Goal: Transaction & Acquisition: Purchase product/service

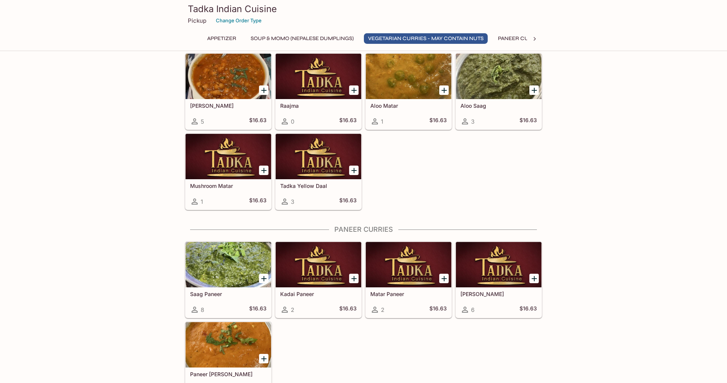
scroll to position [502, 0]
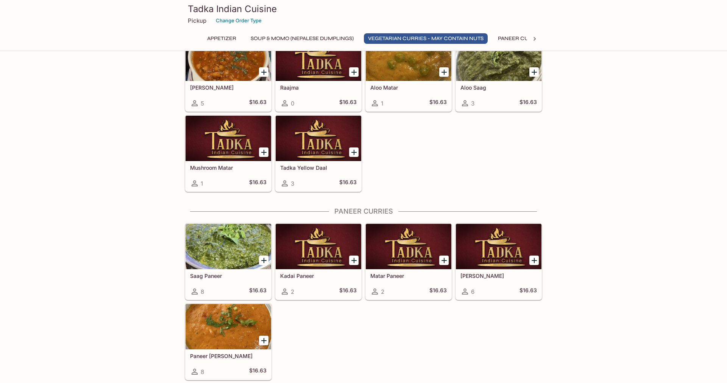
click at [225, 261] on div at bounding box center [228, 246] width 86 height 45
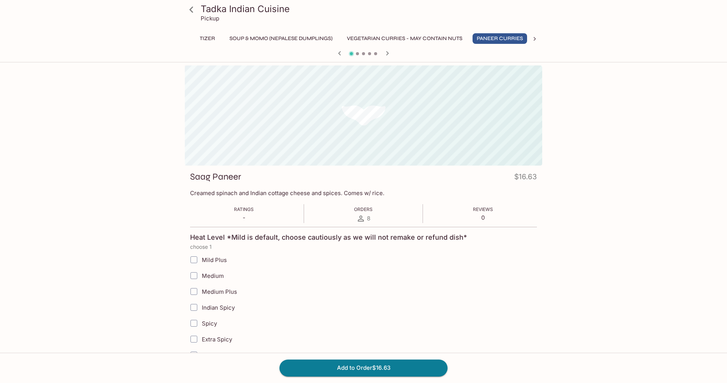
scroll to position [0, 24]
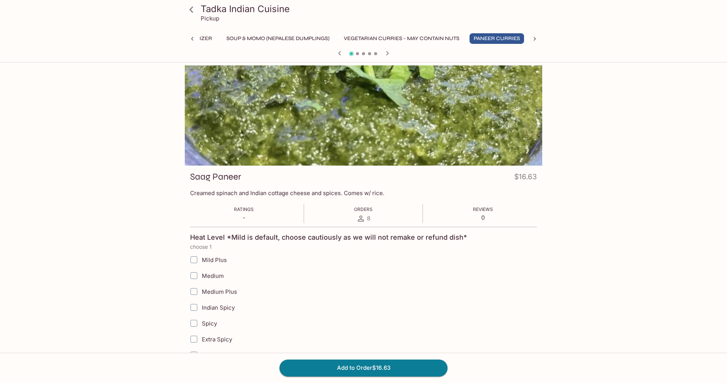
click at [191, 11] on icon at bounding box center [191, 9] width 4 height 6
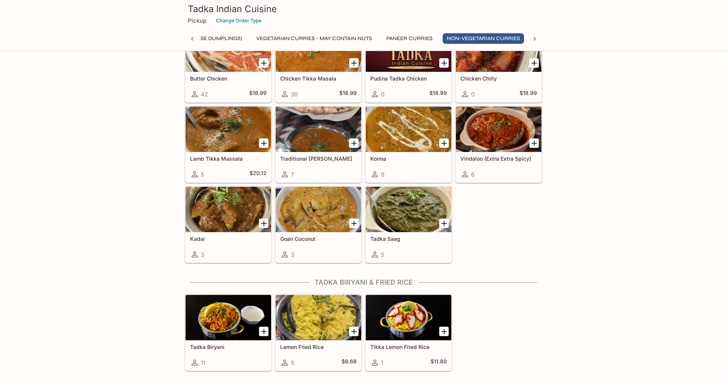
scroll to position [0, 112]
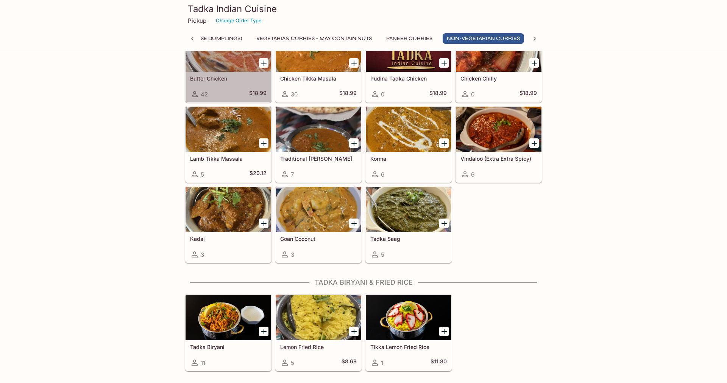
click at [235, 77] on h5 "Butter Chicken" at bounding box center [228, 78] width 76 height 6
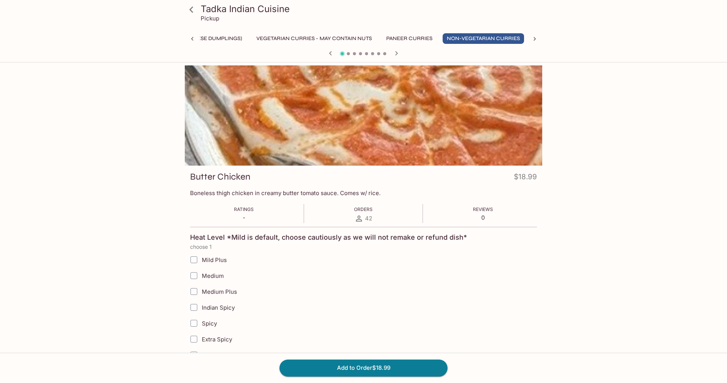
click at [192, 10] on icon at bounding box center [191, 9] width 13 height 13
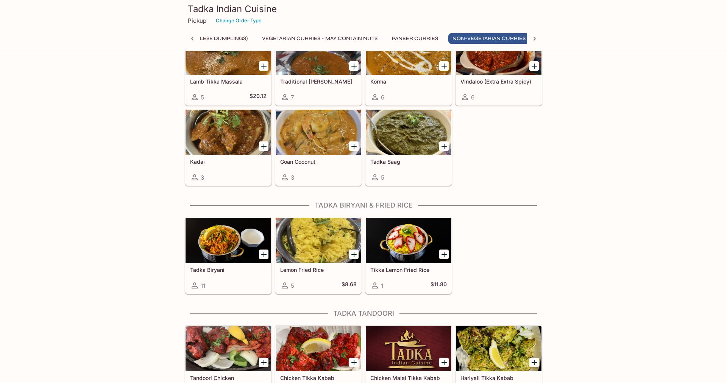
scroll to position [0, 112]
click at [401, 143] on div at bounding box center [409, 132] width 86 height 45
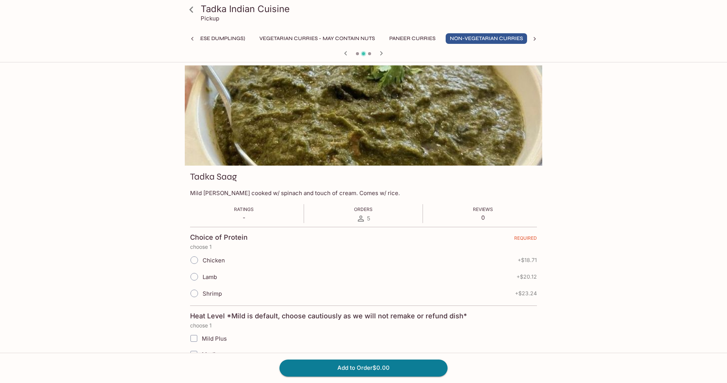
scroll to position [0, 112]
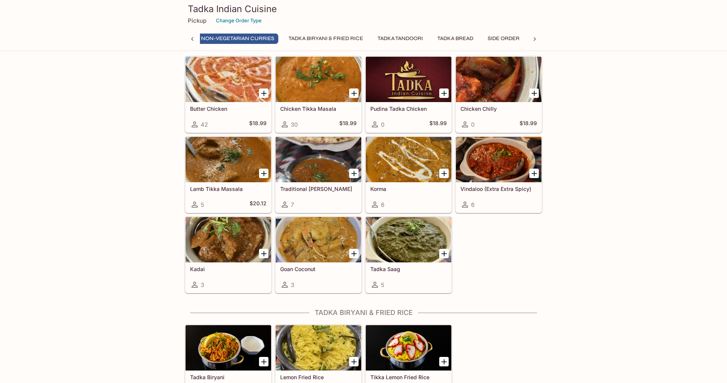
scroll to position [844, 0]
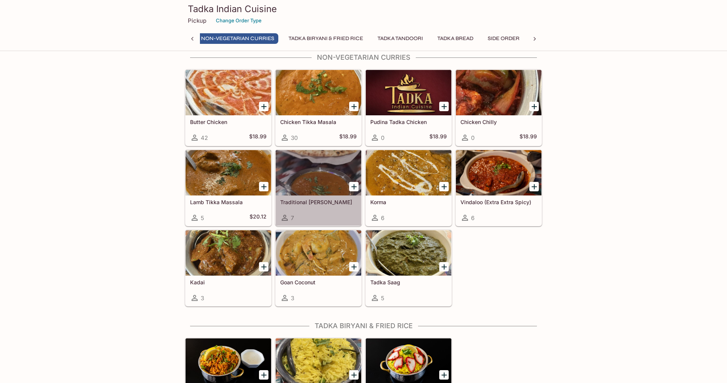
click at [329, 167] on div at bounding box center [318, 172] width 86 height 45
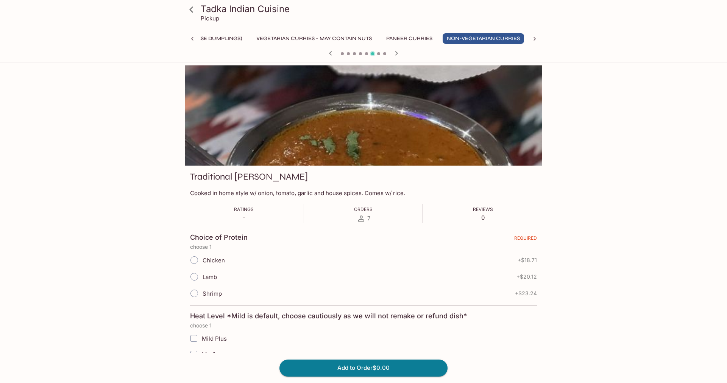
click at [187, 10] on icon at bounding box center [191, 9] width 13 height 13
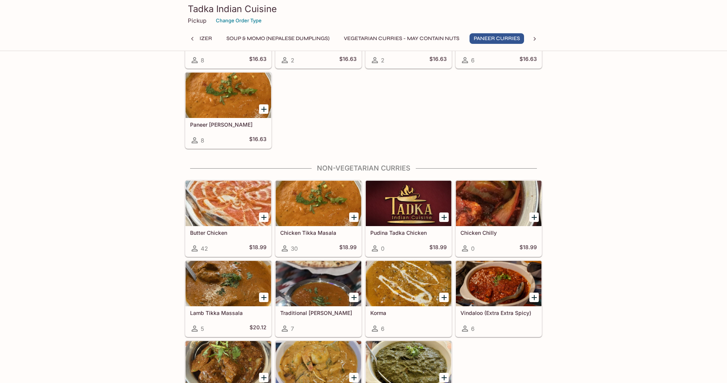
click at [232, 206] on div at bounding box center [228, 203] width 86 height 45
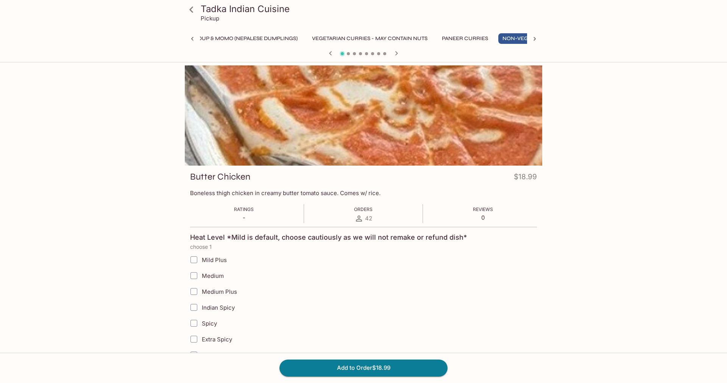
scroll to position [0, 112]
click at [191, 10] on icon at bounding box center [191, 9] width 13 height 13
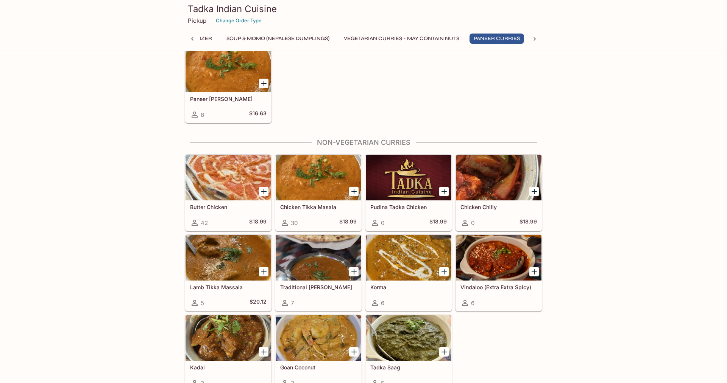
scroll to position [772, 0]
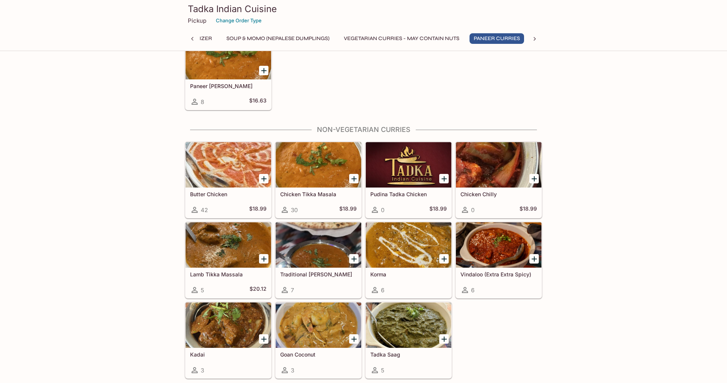
click at [243, 195] on h5 "Butter Chicken" at bounding box center [228, 194] width 76 height 6
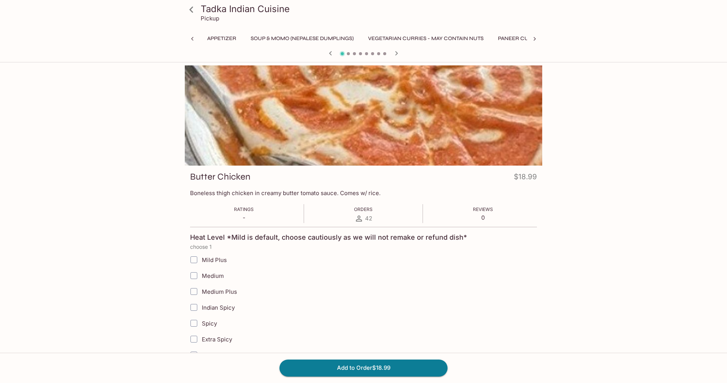
scroll to position [0, 112]
click at [196, 276] on input "Medium" at bounding box center [193, 275] width 15 height 15
checkbox input "true"
click at [377, 370] on button "Add to Order $18.99" at bounding box center [363, 368] width 168 height 17
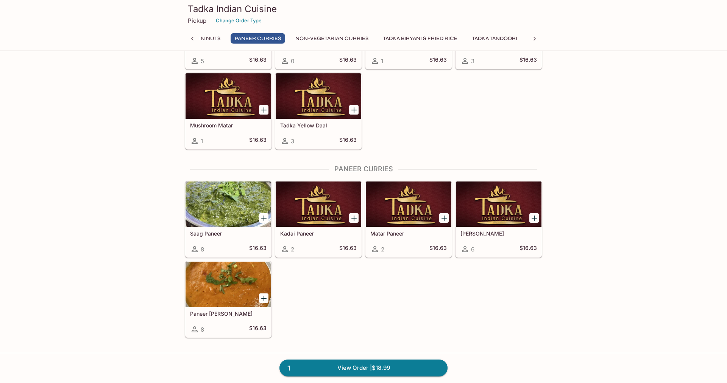
scroll to position [0, 223]
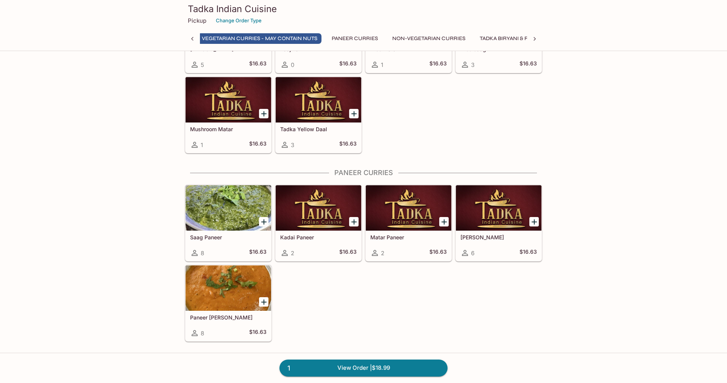
click at [226, 204] on div at bounding box center [228, 207] width 86 height 45
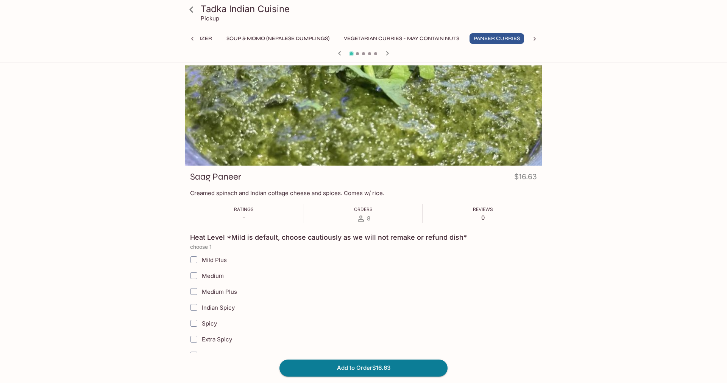
click at [193, 277] on input "Medium" at bounding box center [193, 275] width 15 height 15
checkbox input "true"
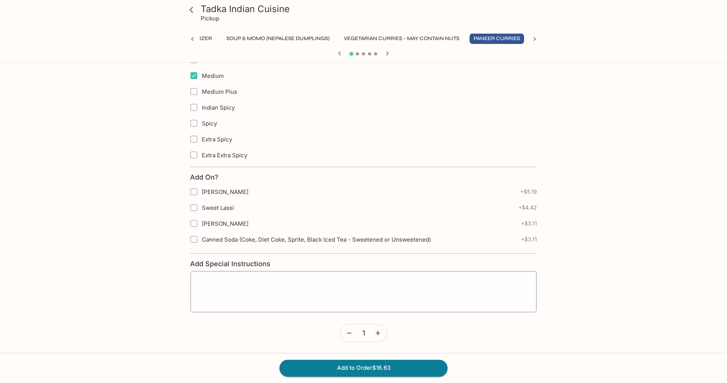
scroll to position [201, 0]
click at [223, 277] on textarea at bounding box center [363, 291] width 335 height 29
click at [358, 370] on button "Add to Order $16.63" at bounding box center [363, 368] width 168 height 17
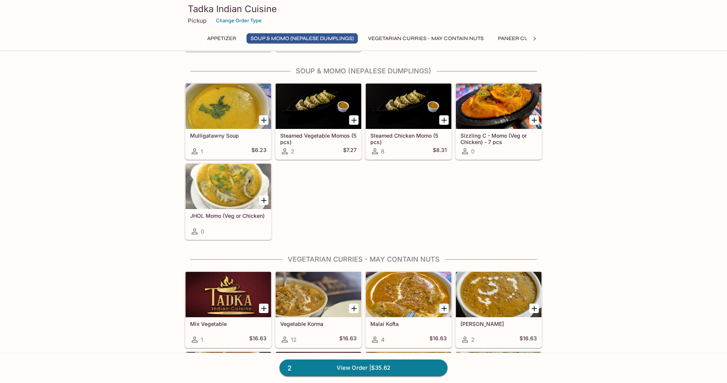
scroll to position [193, 0]
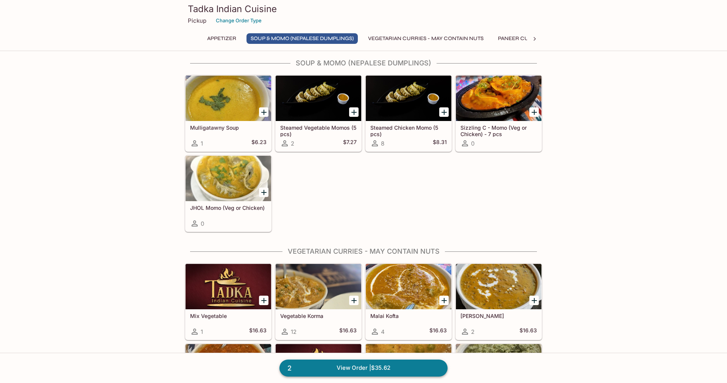
click at [370, 370] on link "2 View Order | $35.62" at bounding box center [363, 368] width 168 height 17
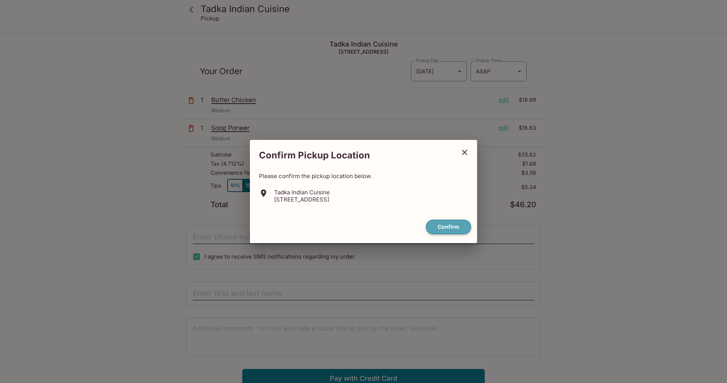
click at [444, 228] on button "Confirm" at bounding box center [448, 227] width 45 height 15
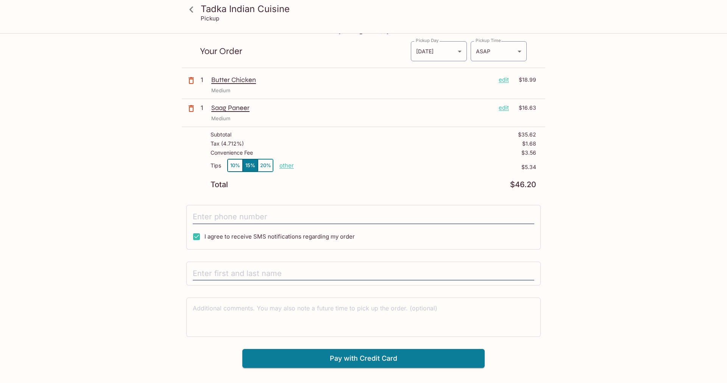
scroll to position [34, 0]
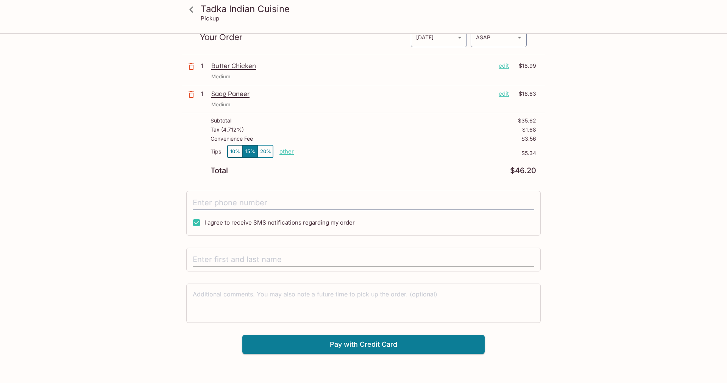
click at [274, 260] on input "text" at bounding box center [363, 260] width 341 height 14
type input "[PERSON_NAME]"
click at [233, 150] on button "10%" at bounding box center [234, 151] width 15 height 12
click at [289, 154] on p "other" at bounding box center [286, 151] width 14 height 7
type input "3.00"
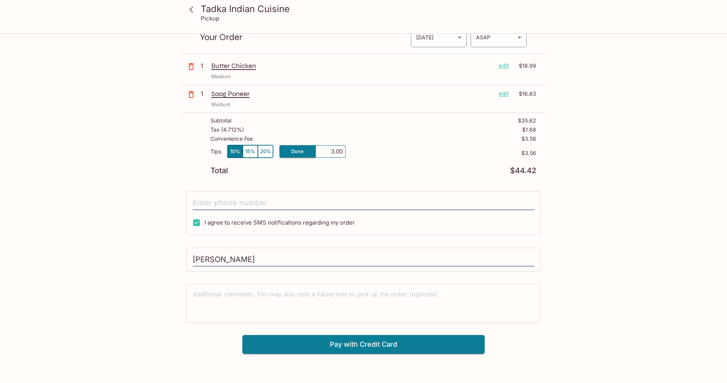
click at [357, 154] on p "$3.56" at bounding box center [441, 153] width 190 height 6
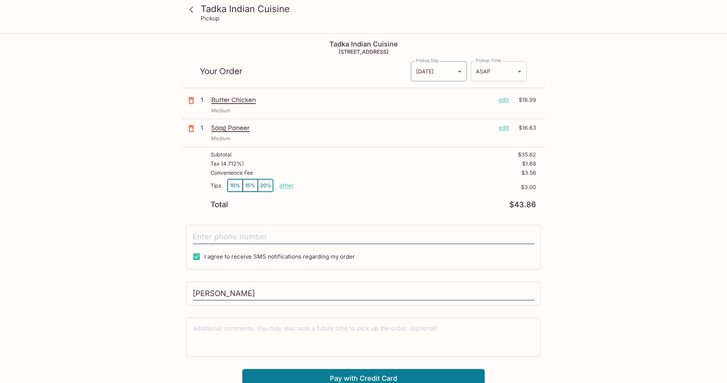
click at [487, 73] on body "Tadka Indian Cuisine Pickup Tadka Indian Cuisine [STREET_ADDRESS] Your Order Pi…" at bounding box center [363, 225] width 727 height 383
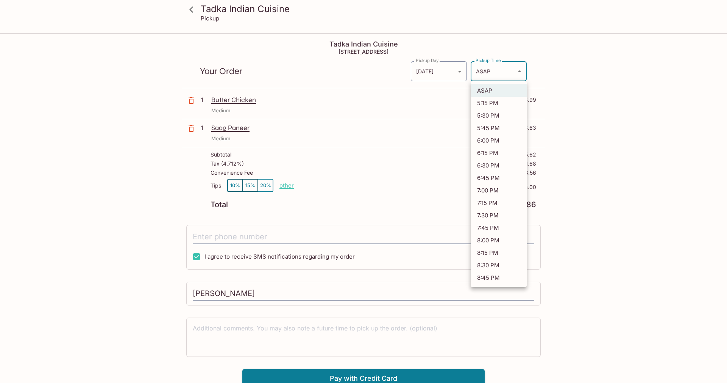
click at [486, 115] on li "5:30 PM" at bounding box center [498, 115] width 56 height 12
type input "[DATE]T03:30:28.000000Z"
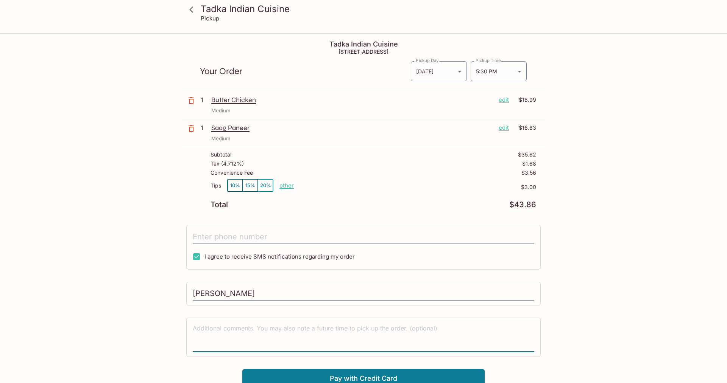
click at [294, 327] on textarea at bounding box center [363, 337] width 341 height 26
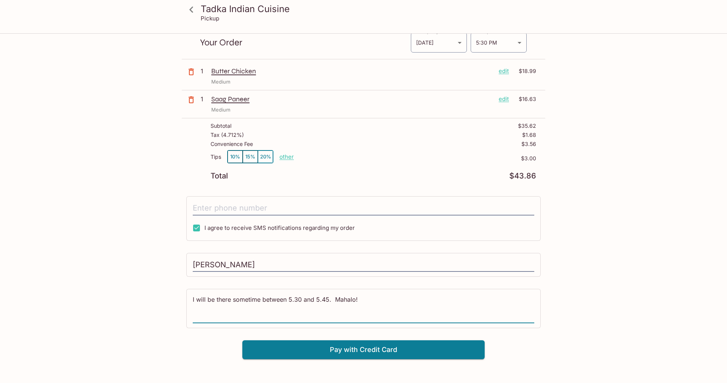
scroll to position [34, 0]
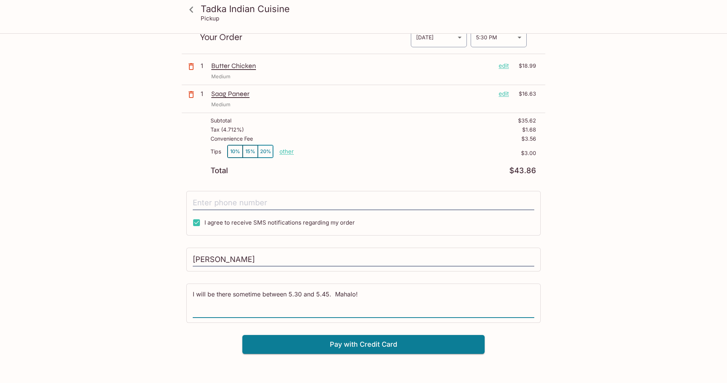
type textarea "I will be there sometime between 5.30 and 5.45. Mahalo!"
click at [504, 94] on p "edit" at bounding box center [503, 94] width 10 height 8
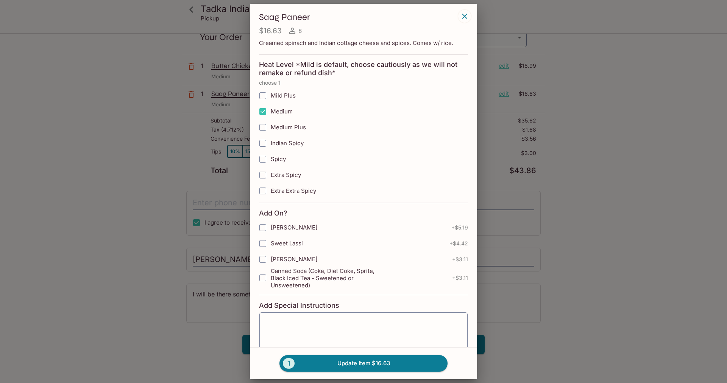
click at [466, 16] on icon "button" at bounding box center [464, 16] width 9 height 9
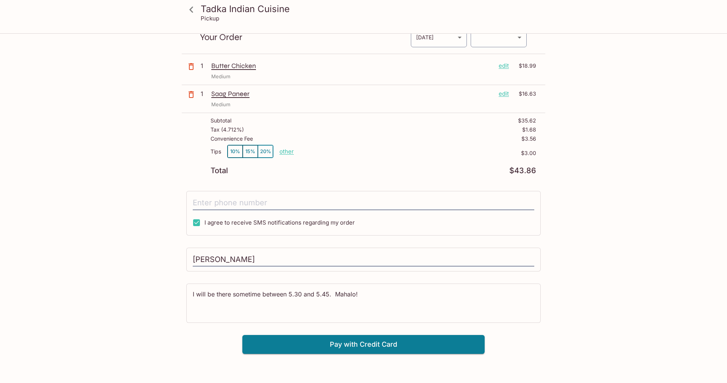
click at [191, 96] on icon "button" at bounding box center [191, 94] width 9 height 9
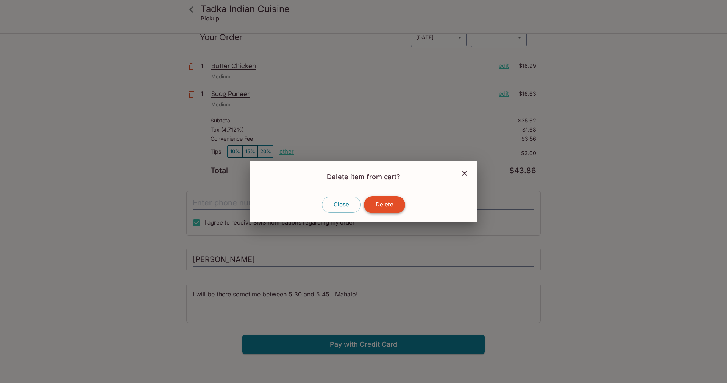
click at [382, 202] on button "Delete" at bounding box center [384, 204] width 41 height 17
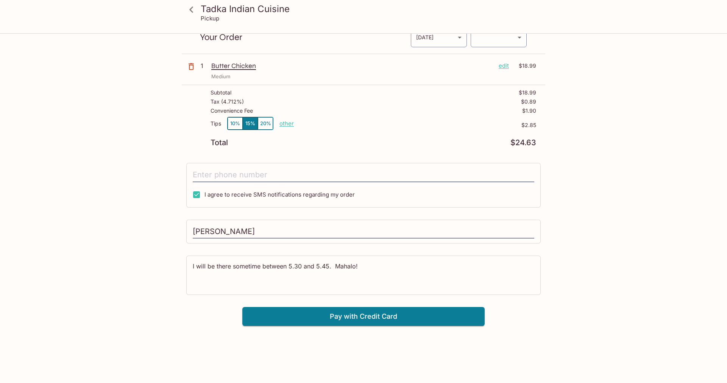
scroll to position [0, 0]
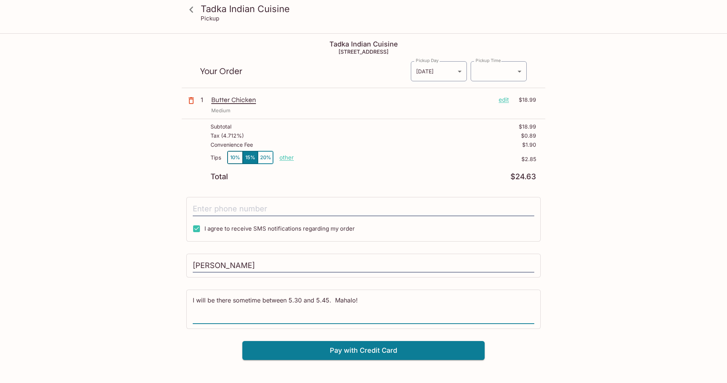
drag, startPoint x: 363, startPoint y: 300, endPoint x: 173, endPoint y: 296, distance: 189.3
click at [193, 296] on textarea "I will be there sometime between 5.30 and 5.45. Mahalo!" at bounding box center [363, 309] width 341 height 26
click at [196, 230] on input "I agree to receive SMS notifications regarding my order" at bounding box center [196, 228] width 15 height 15
checkbox input "false"
click at [193, 11] on icon at bounding box center [191, 9] width 13 height 13
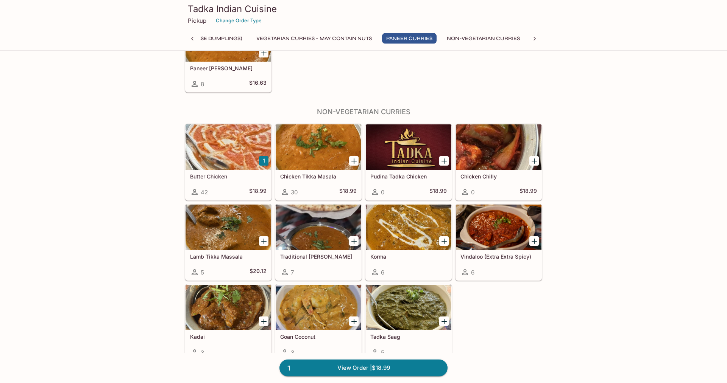
scroll to position [656, 0]
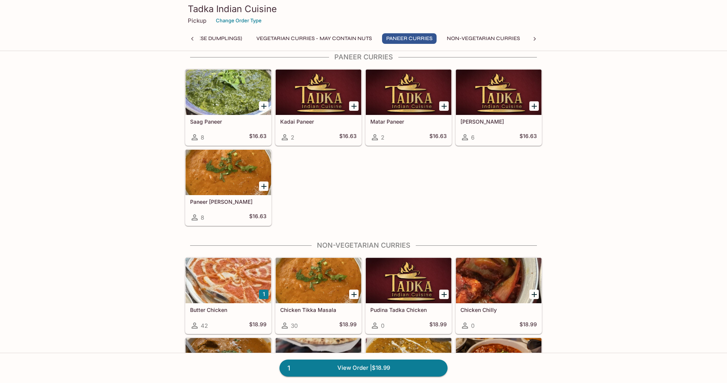
click at [232, 171] on div at bounding box center [228, 172] width 86 height 45
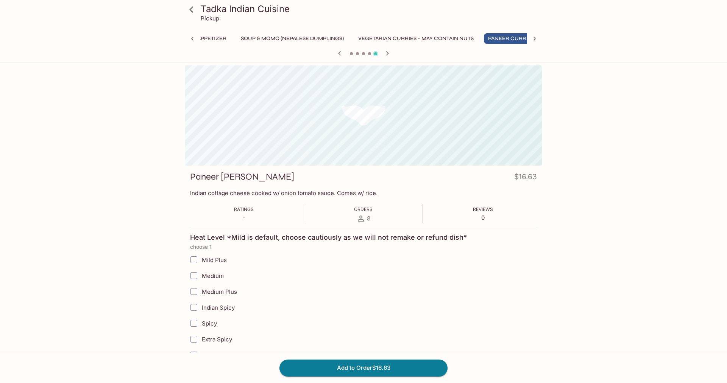
scroll to position [0, 24]
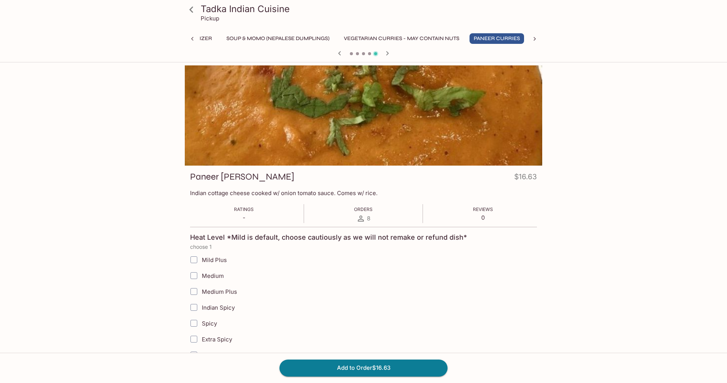
click at [191, 10] on icon at bounding box center [191, 9] width 4 height 6
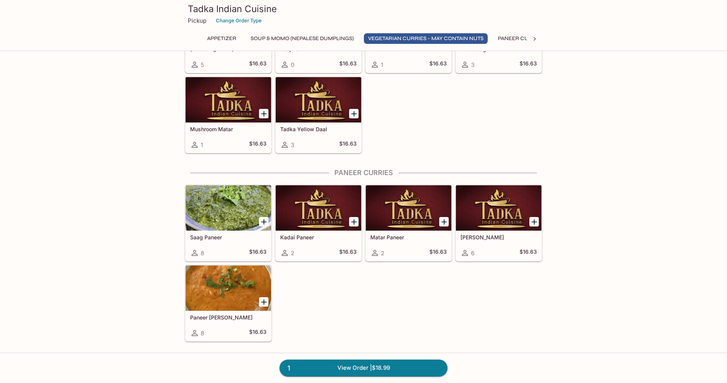
scroll to position [579, 0]
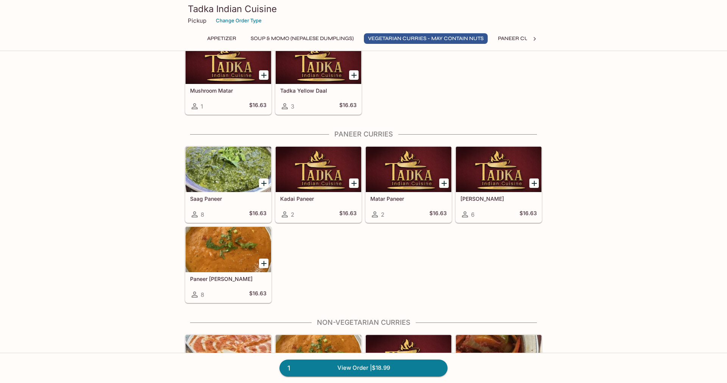
click at [409, 165] on div at bounding box center [409, 169] width 86 height 45
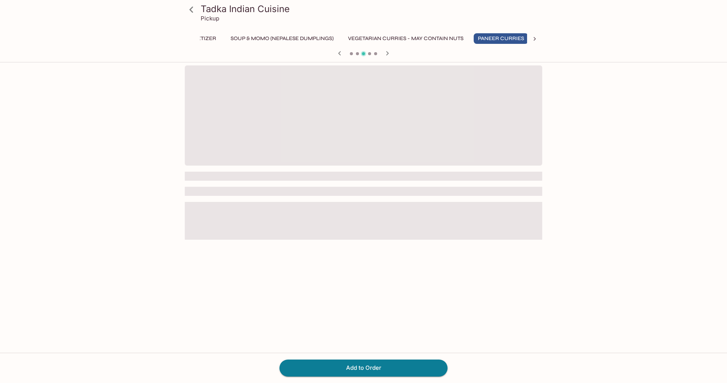
scroll to position [0, 24]
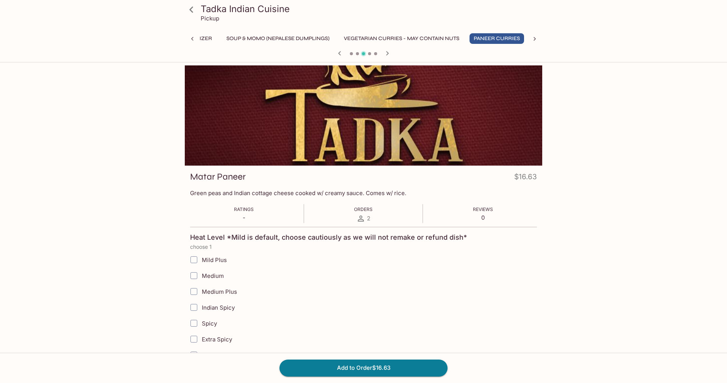
click at [192, 12] on icon at bounding box center [191, 9] width 4 height 6
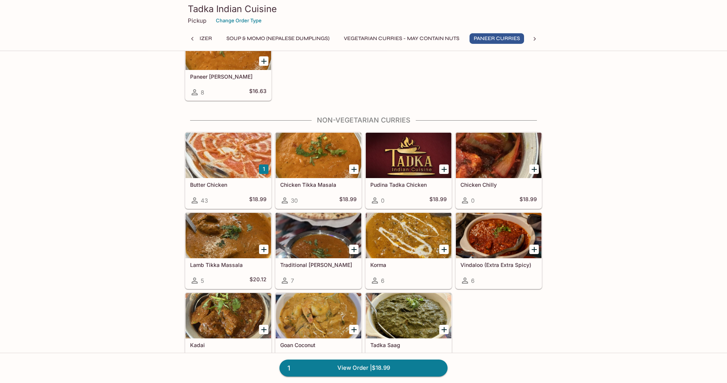
scroll to position [811, 0]
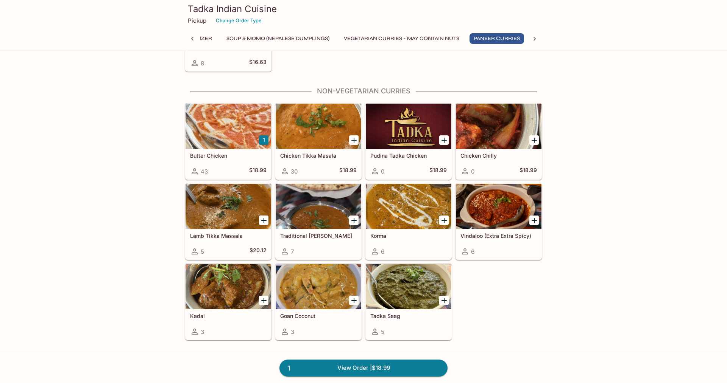
click at [426, 146] on div at bounding box center [409, 126] width 86 height 45
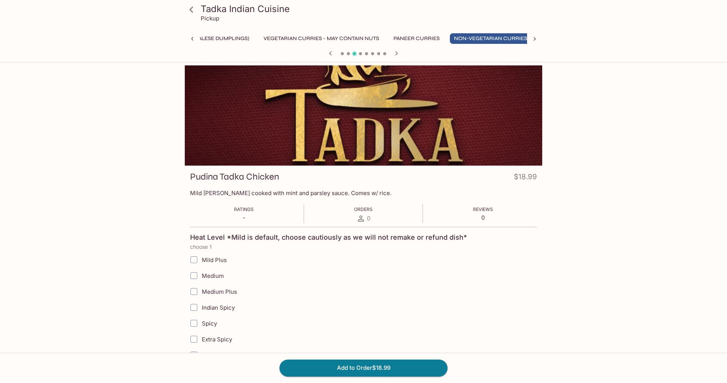
scroll to position [0, 112]
click at [191, 10] on icon at bounding box center [191, 9] width 13 height 13
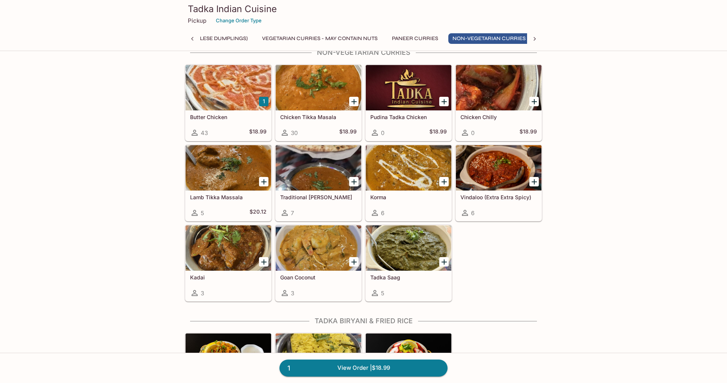
scroll to position [0, 112]
click at [408, 240] on div at bounding box center [409, 248] width 86 height 45
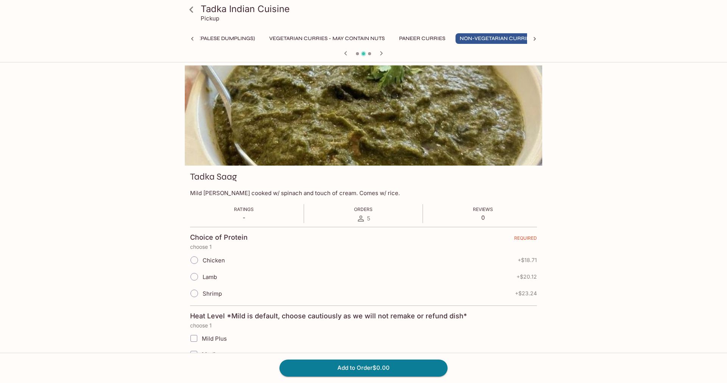
scroll to position [0, 112]
click at [191, 9] on icon at bounding box center [191, 9] width 13 height 13
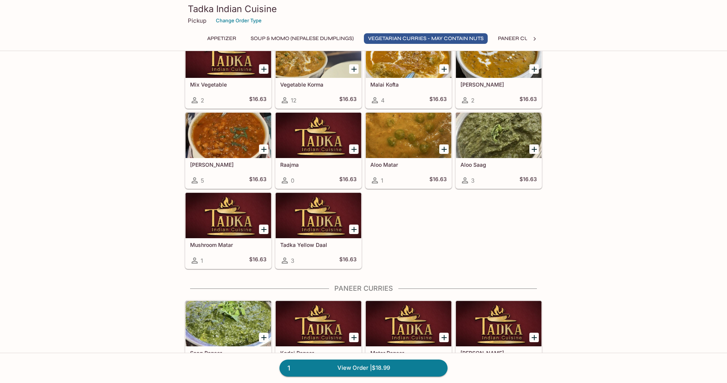
scroll to position [347, 0]
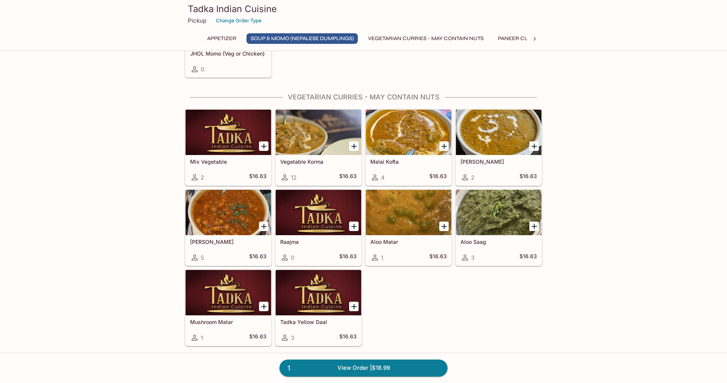
click at [227, 289] on div at bounding box center [228, 292] width 86 height 45
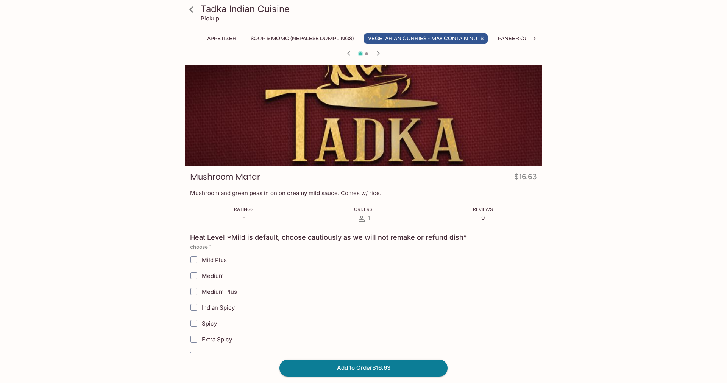
click at [190, 11] on icon at bounding box center [191, 9] width 13 height 13
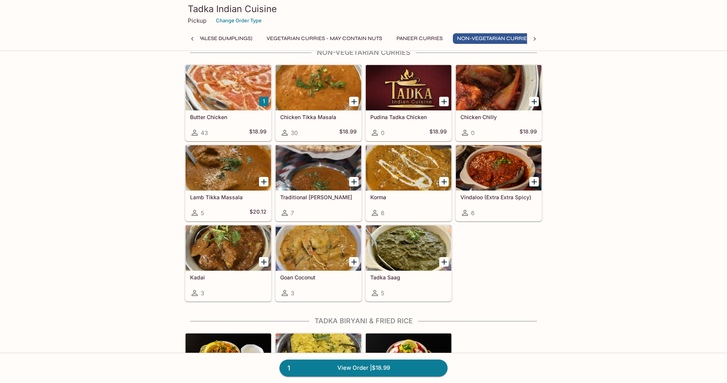
scroll to position [0, 112]
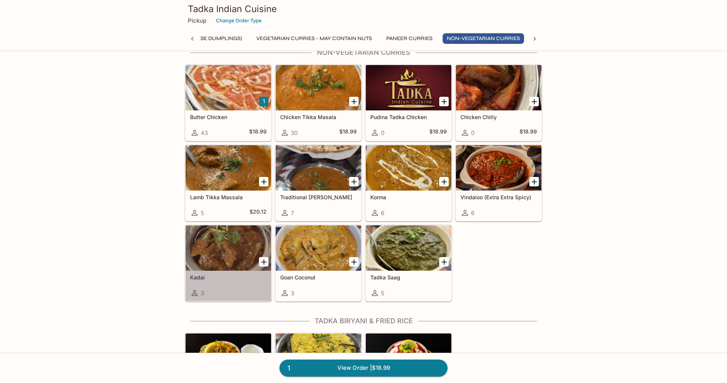
click at [243, 250] on div at bounding box center [228, 248] width 86 height 45
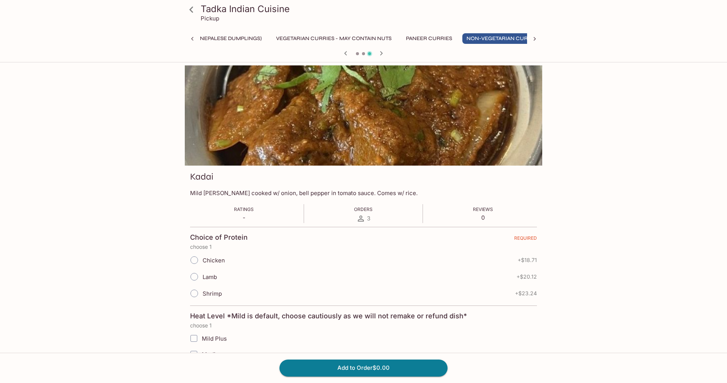
scroll to position [0, 112]
click at [193, 10] on icon at bounding box center [191, 9] width 13 height 13
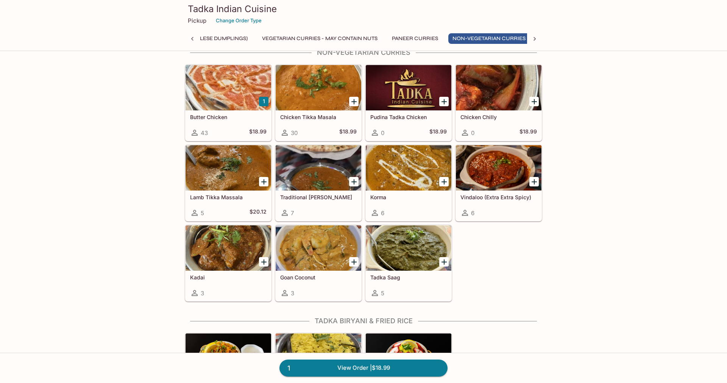
scroll to position [0, 112]
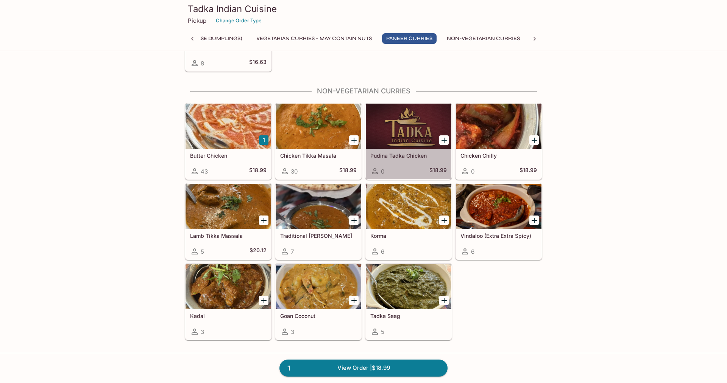
click at [424, 126] on div at bounding box center [409, 126] width 86 height 45
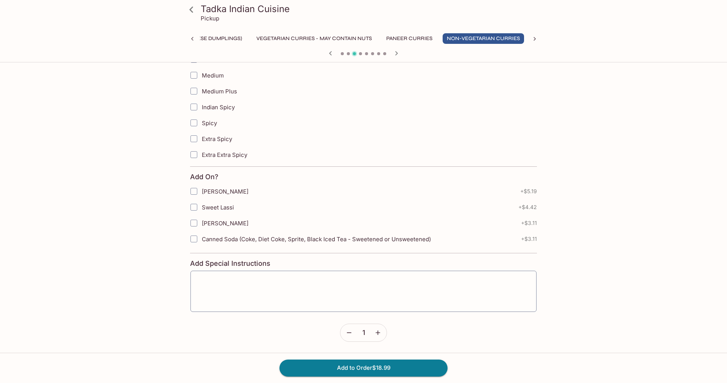
scroll to position [10, 0]
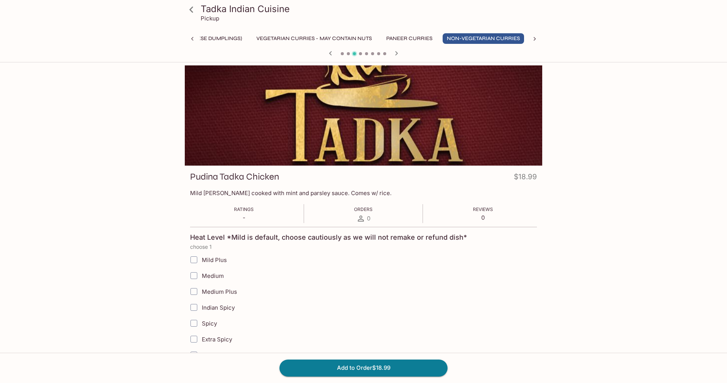
click at [195, 12] on icon at bounding box center [191, 9] width 13 height 13
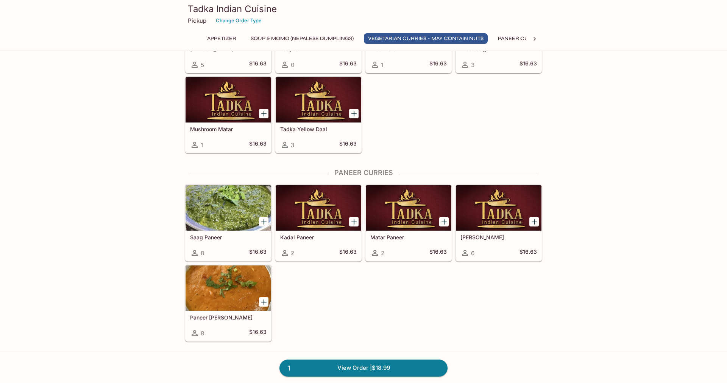
scroll to position [733, 0]
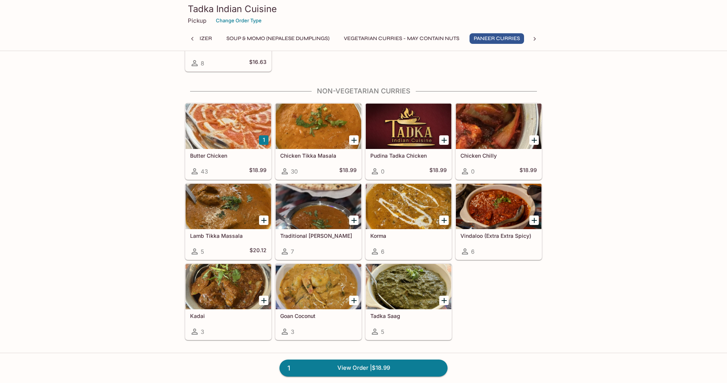
click at [414, 215] on div at bounding box center [409, 206] width 86 height 45
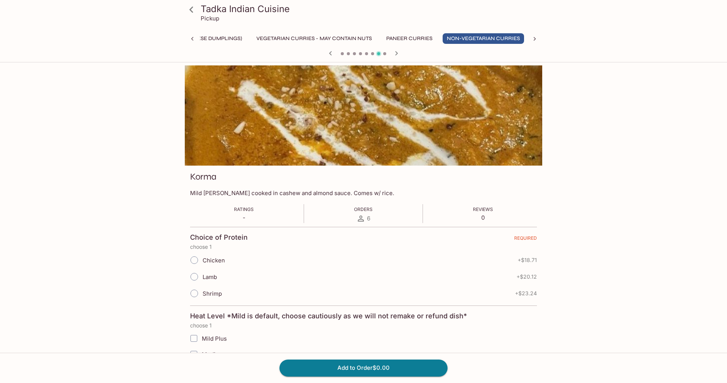
click at [191, 14] on icon at bounding box center [191, 9] width 13 height 13
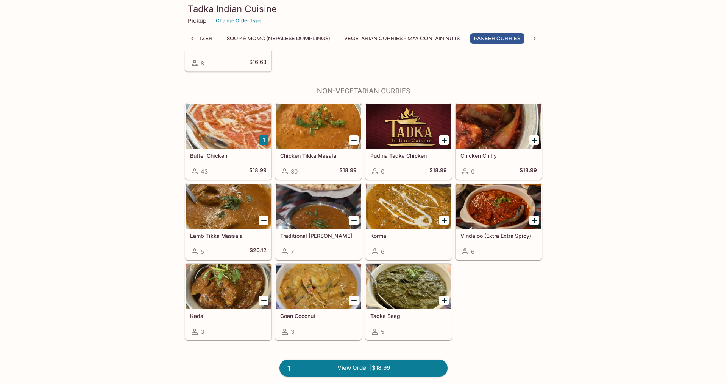
scroll to position [0, 24]
click at [322, 218] on div at bounding box center [318, 206] width 86 height 45
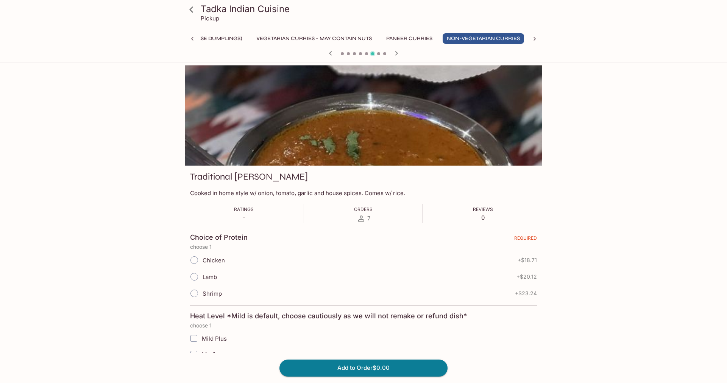
scroll to position [0, 112]
click at [193, 277] on input "Lamb" at bounding box center [194, 277] width 16 height 16
radio input "true"
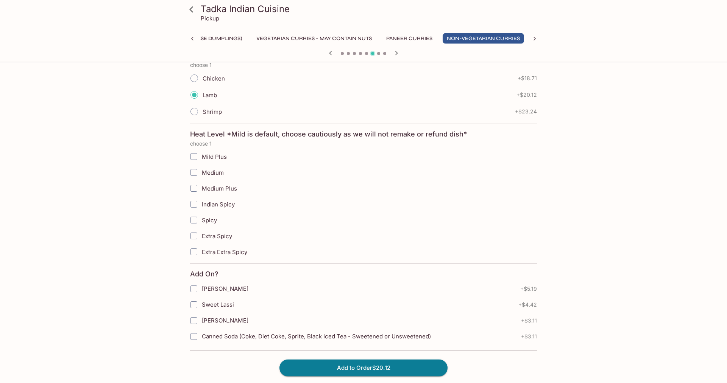
scroll to position [163, 0]
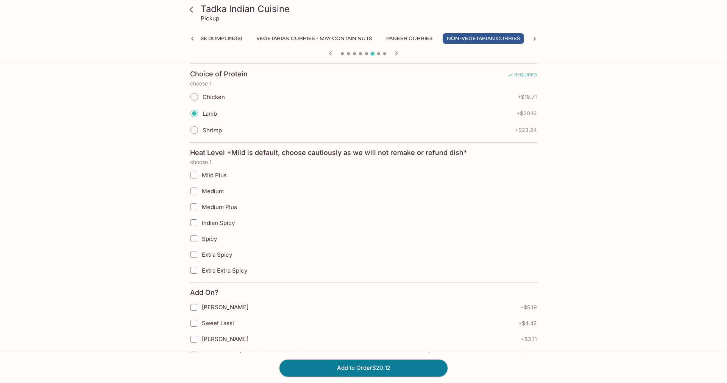
click at [194, 192] on input "Medium" at bounding box center [193, 191] width 15 height 15
checkbox input "true"
click at [373, 367] on button "Add to Order $20.12" at bounding box center [363, 368] width 168 height 17
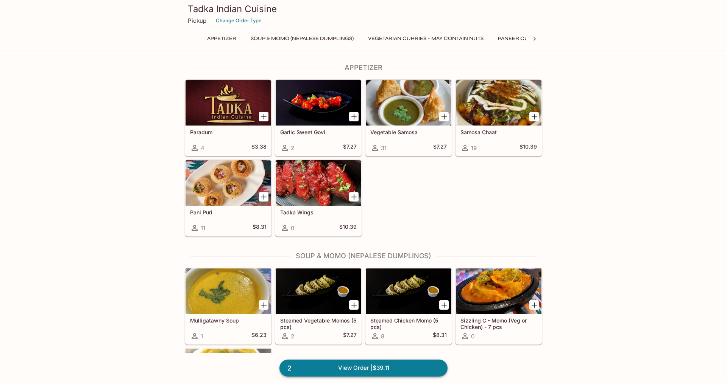
click at [369, 367] on link "2 View Order | $39.11" at bounding box center [363, 368] width 168 height 17
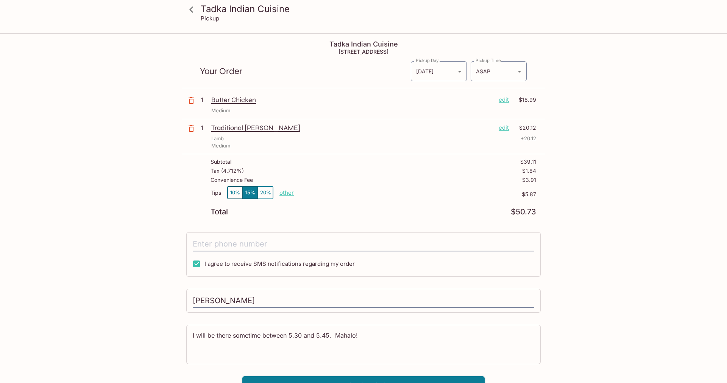
click at [288, 194] on p "other" at bounding box center [286, 192] width 14 height 7
type input "0.00"
click at [233, 191] on button "10%" at bounding box center [234, 193] width 15 height 12
click at [287, 195] on p "other" at bounding box center [286, 192] width 14 height 7
type input "3.00"
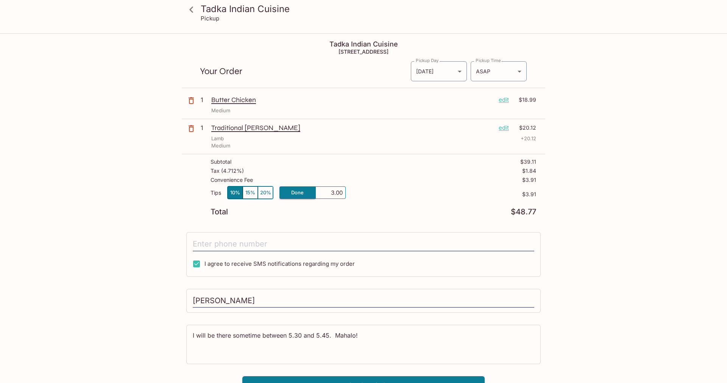
click at [358, 208] on div "Tips 10% 15% 20% Done 3.00 $3.91" at bounding box center [372, 197] width 325 height 22
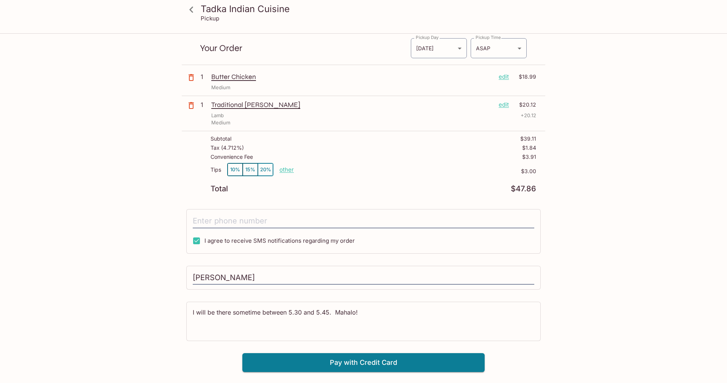
scroll to position [34, 0]
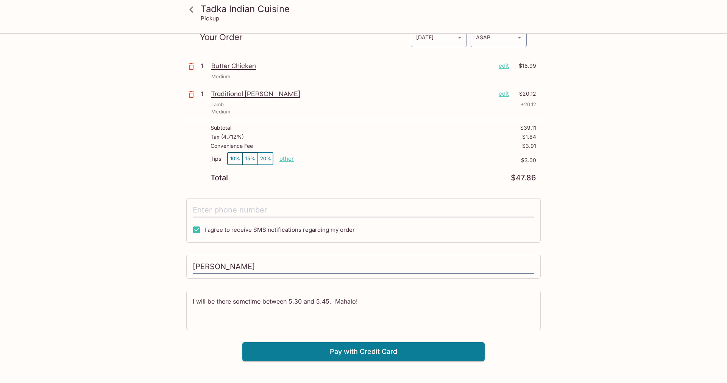
click at [197, 231] on input "I agree to receive SMS notifications regarding my order" at bounding box center [196, 230] width 15 height 15
checkbox input "false"
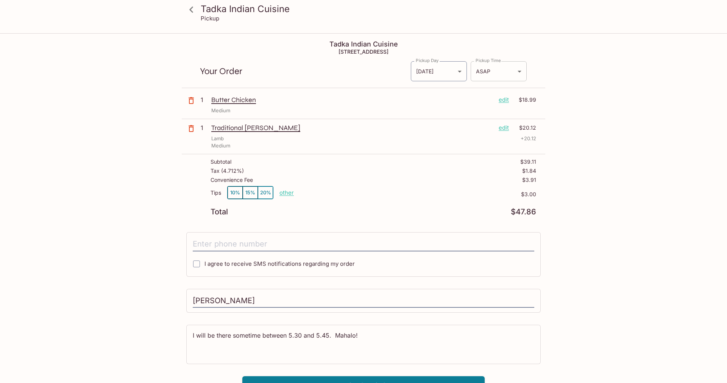
click at [504, 75] on body "Tadka Indian Cuisine Pickup Tadka Indian Cuisine [STREET_ADDRESS] Your Order Pi…" at bounding box center [363, 225] width 727 height 383
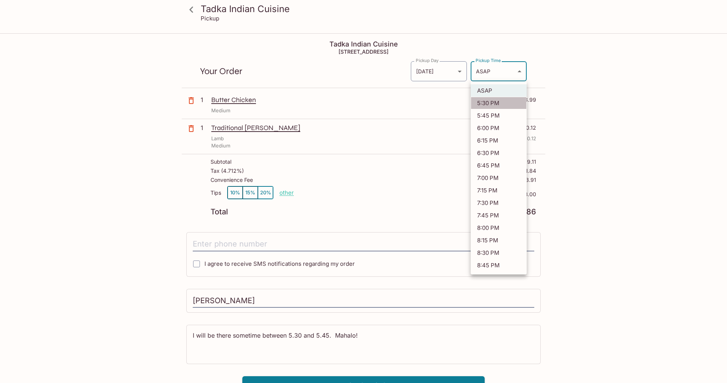
click at [503, 101] on li "5:30 PM" at bounding box center [498, 103] width 56 height 12
type input "[DATE]T03:30:24.000000Z"
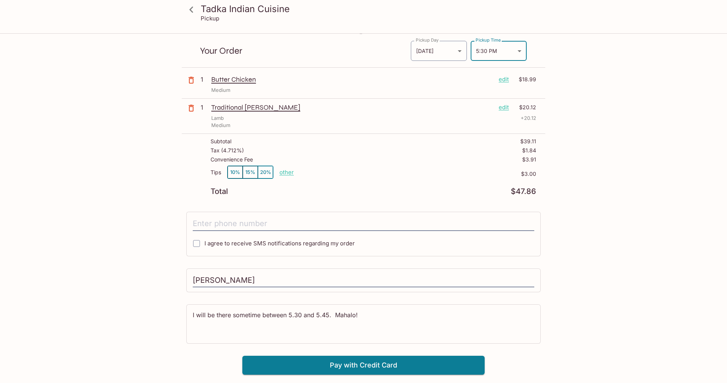
scroll to position [34, 0]
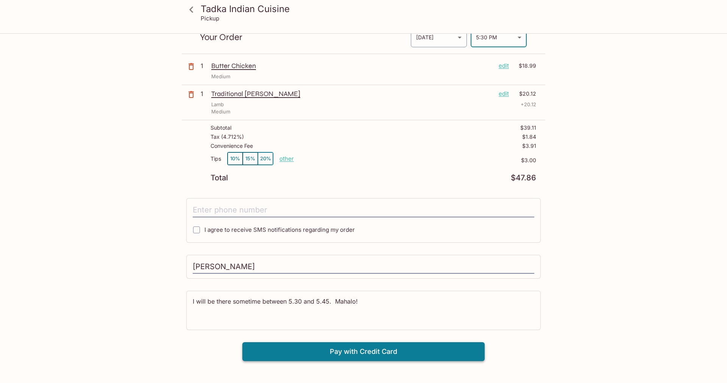
click at [365, 353] on button "Pay with Credit Card" at bounding box center [363, 351] width 242 height 19
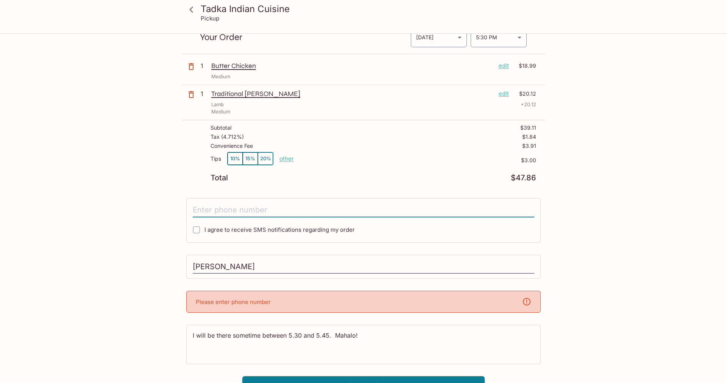
click at [212, 212] on input "tel" at bounding box center [363, 210] width 341 height 14
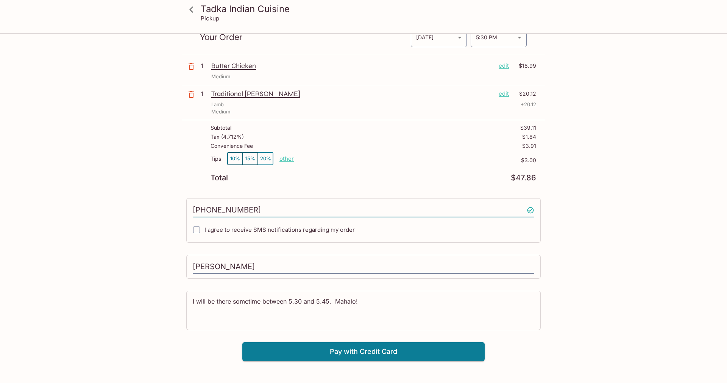
type input "[PHONE_NUMBER]"
click at [196, 230] on input "I agree to receive SMS notifications regarding my order" at bounding box center [196, 230] width 15 height 15
checkbox input "true"
click at [363, 355] on button "Pay with Credit Card" at bounding box center [363, 351] width 242 height 19
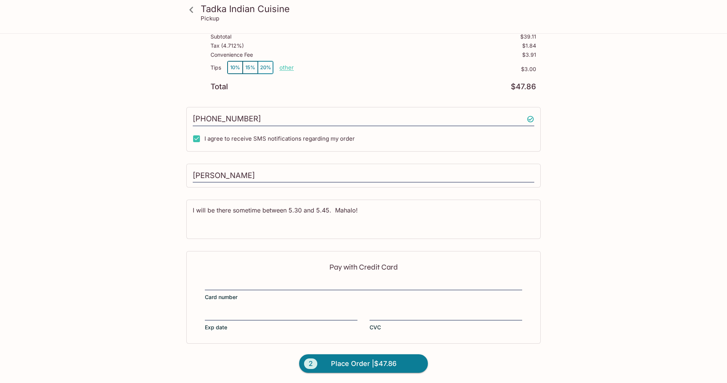
scroll to position [126, 0]
click at [364, 365] on span "Place Order | $47.86" at bounding box center [363, 364] width 65 height 12
